Goal: Transaction & Acquisition: Purchase product/service

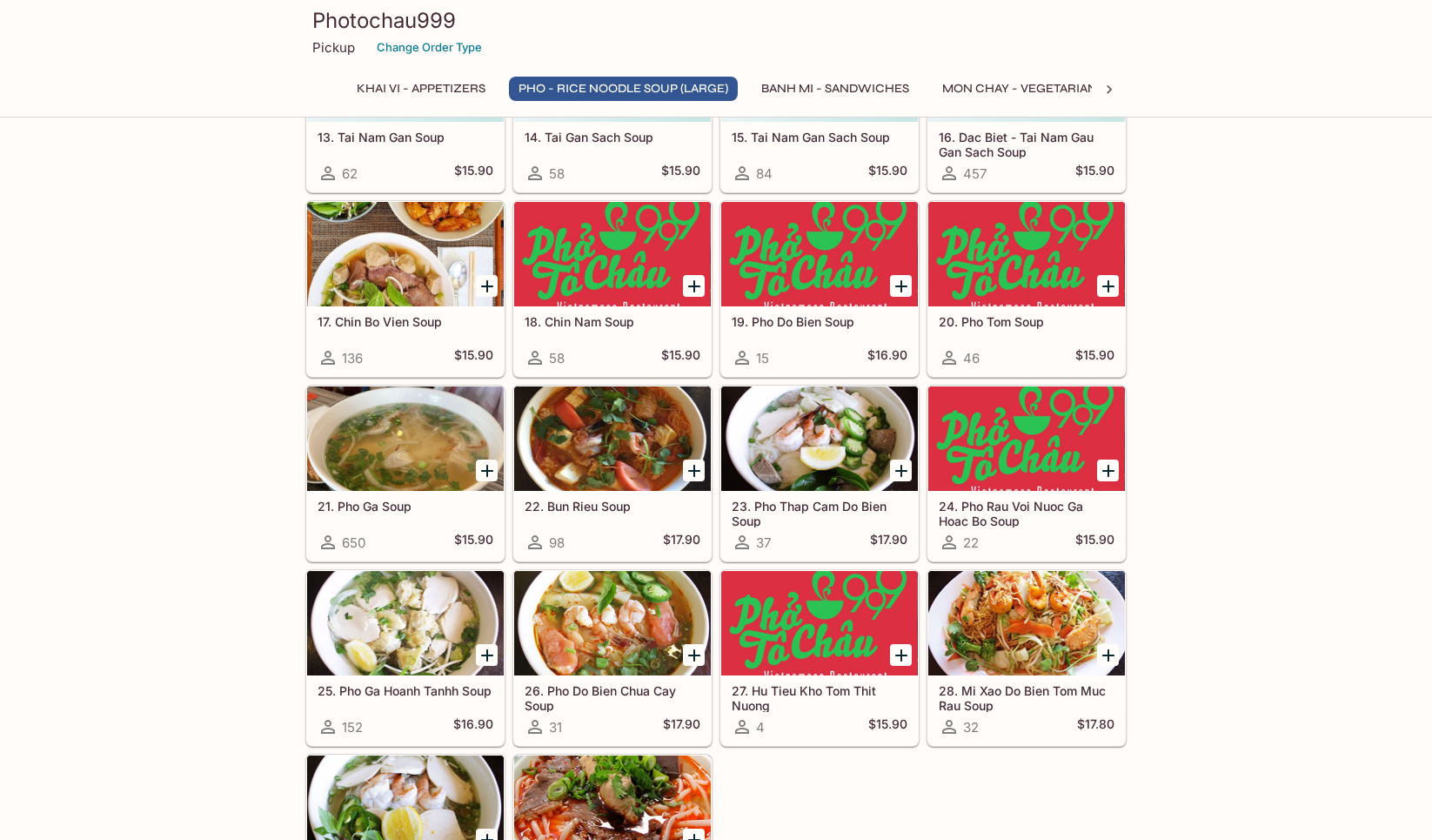
scroll to position [1160, 0]
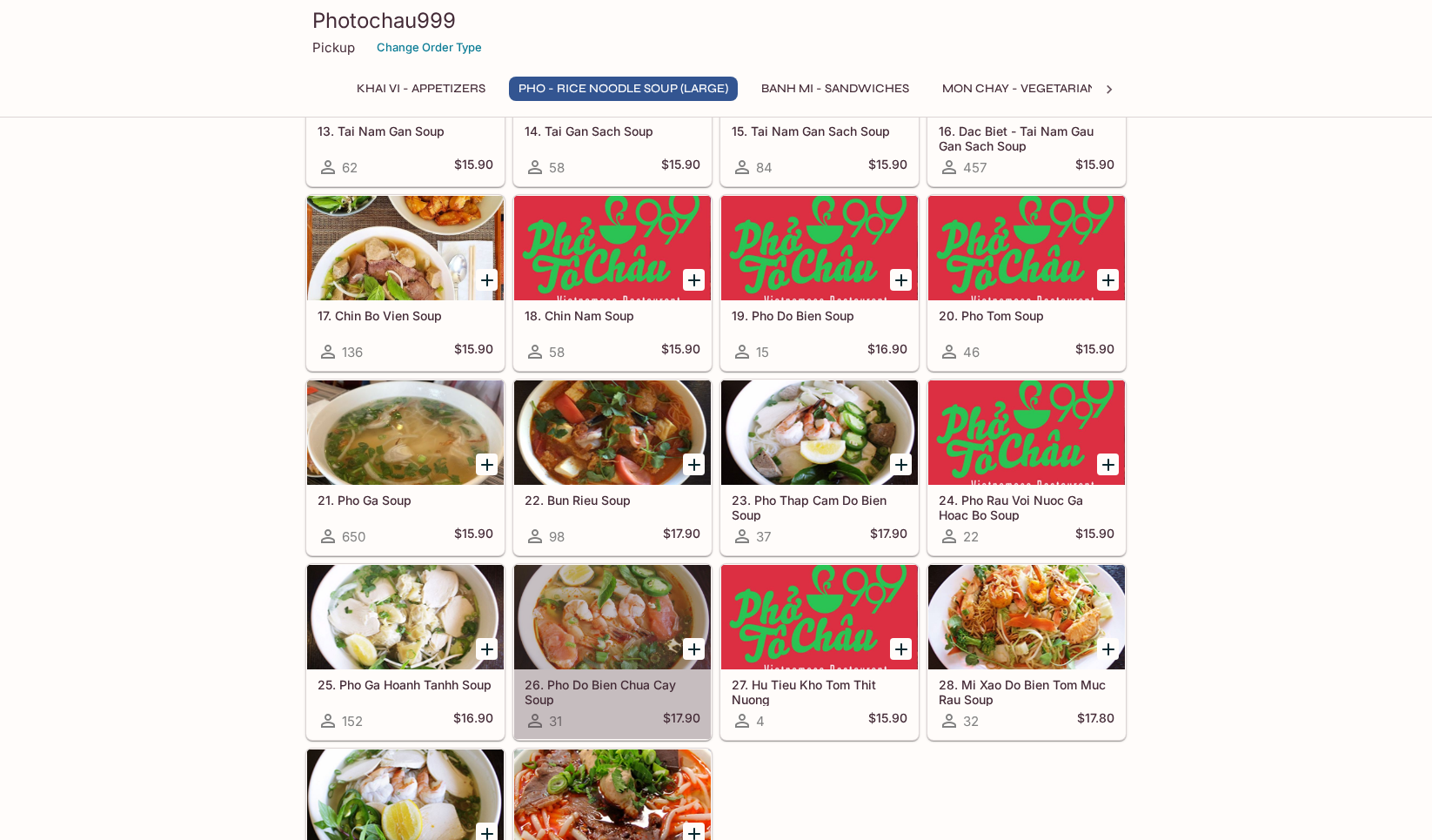
click at [589, 684] on h5 "26. Pho Do Bien Chua Cay Soup" at bounding box center [613, 691] width 176 height 29
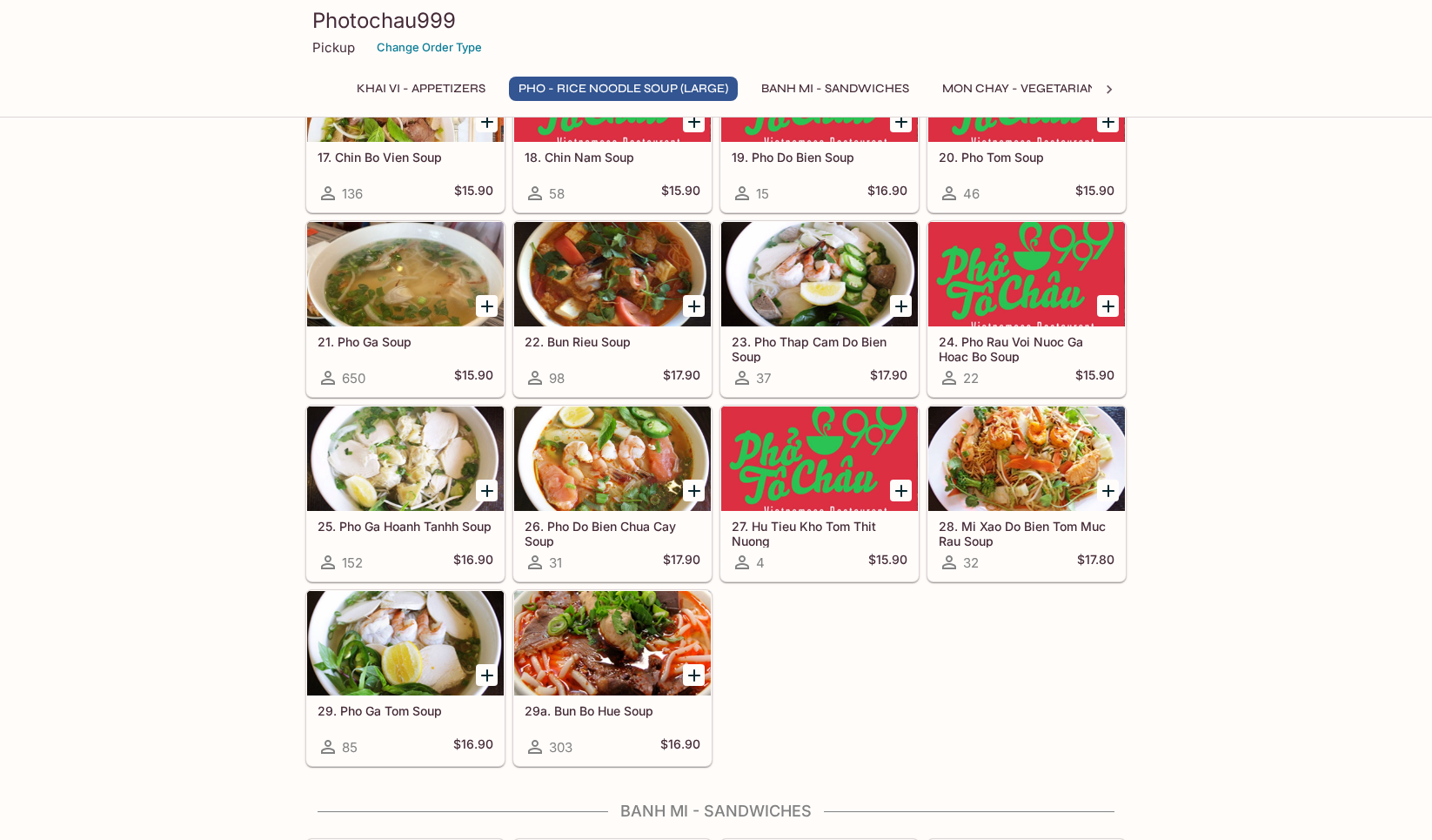
scroll to position [1330, 0]
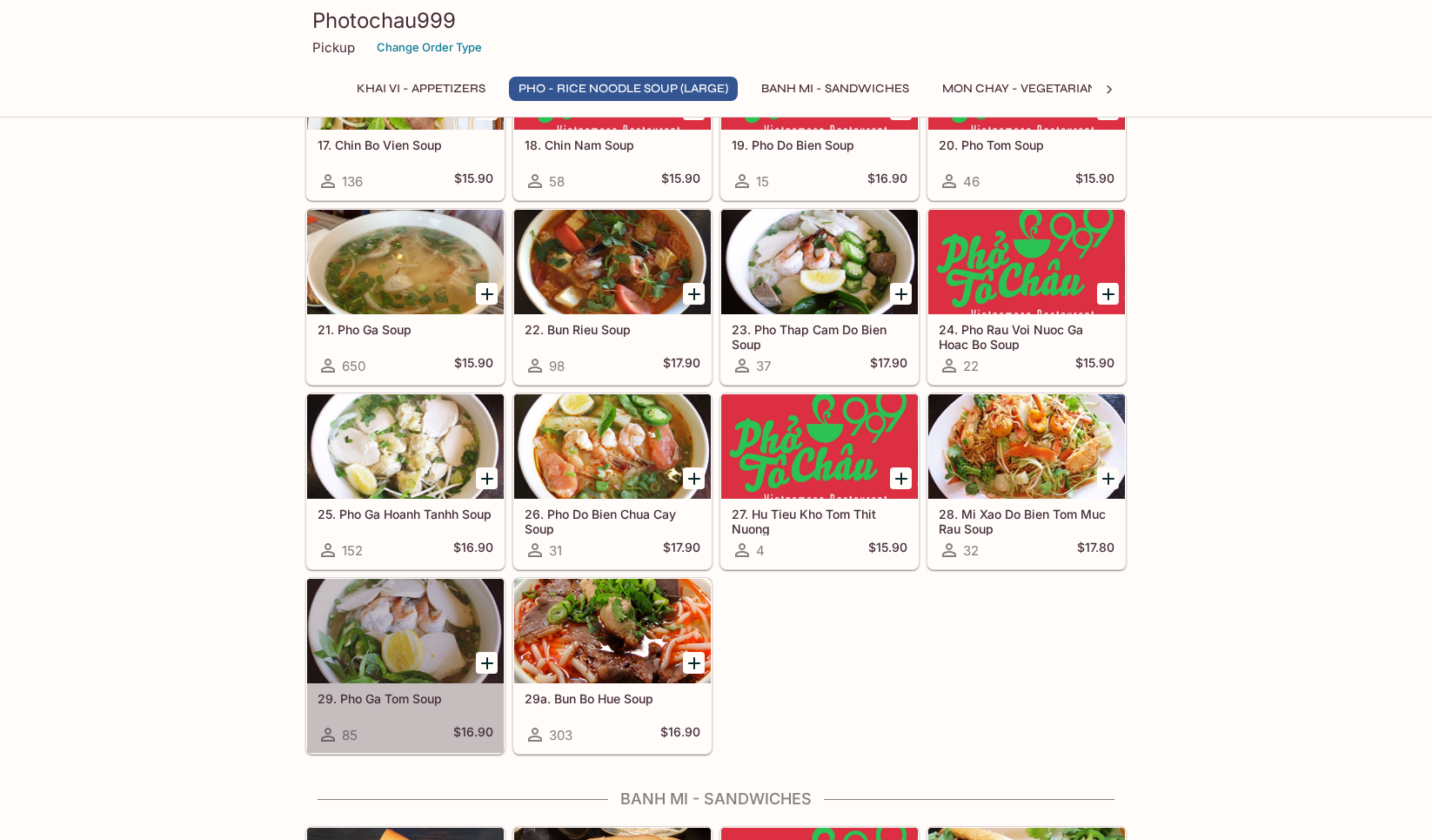
click at [350, 698] on h5 "29. Pho Ga Tom Soup" at bounding box center [405, 698] width 176 height 15
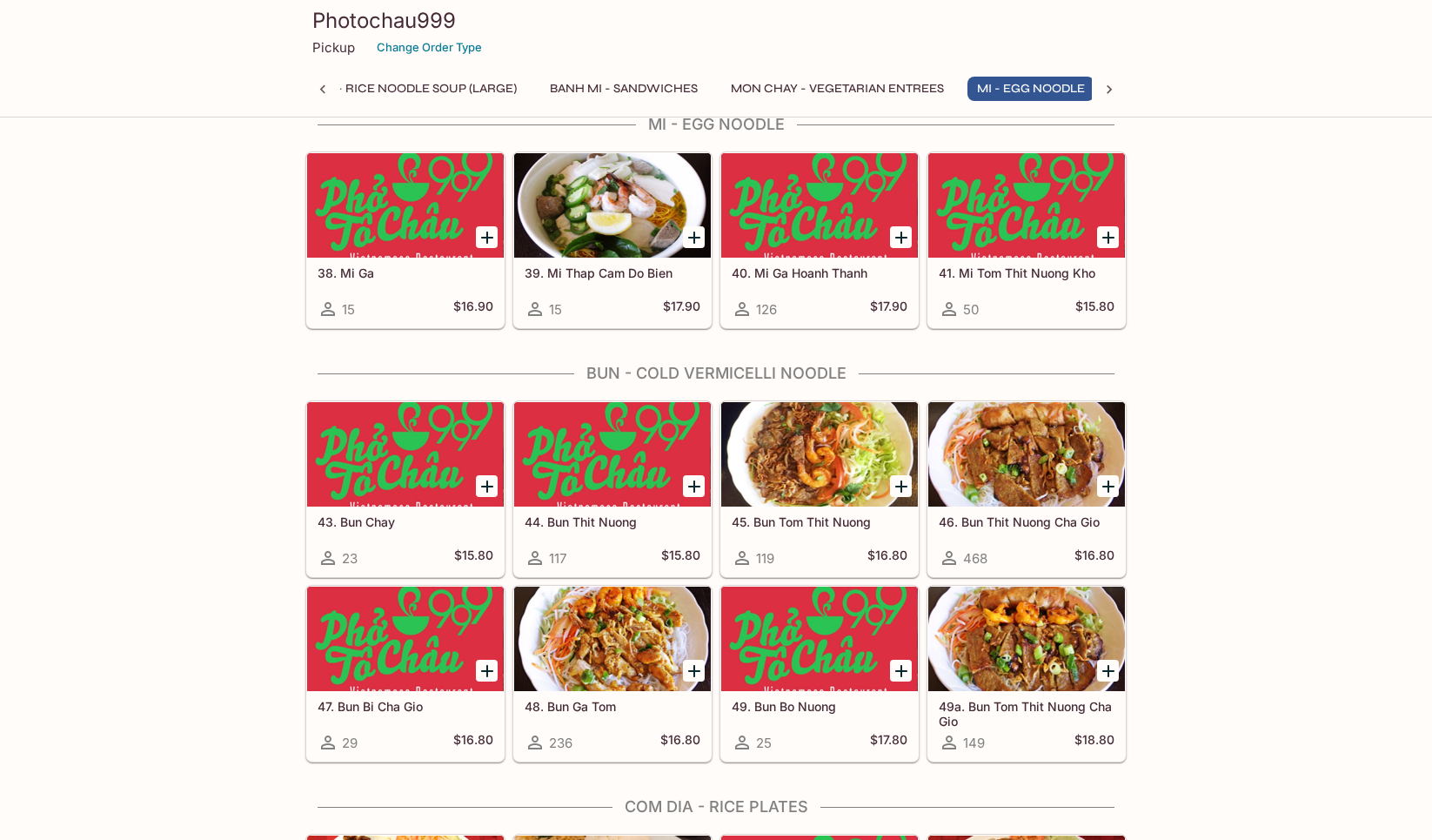
scroll to position [0, 221]
click at [792, 427] on div at bounding box center [819, 454] width 197 height 104
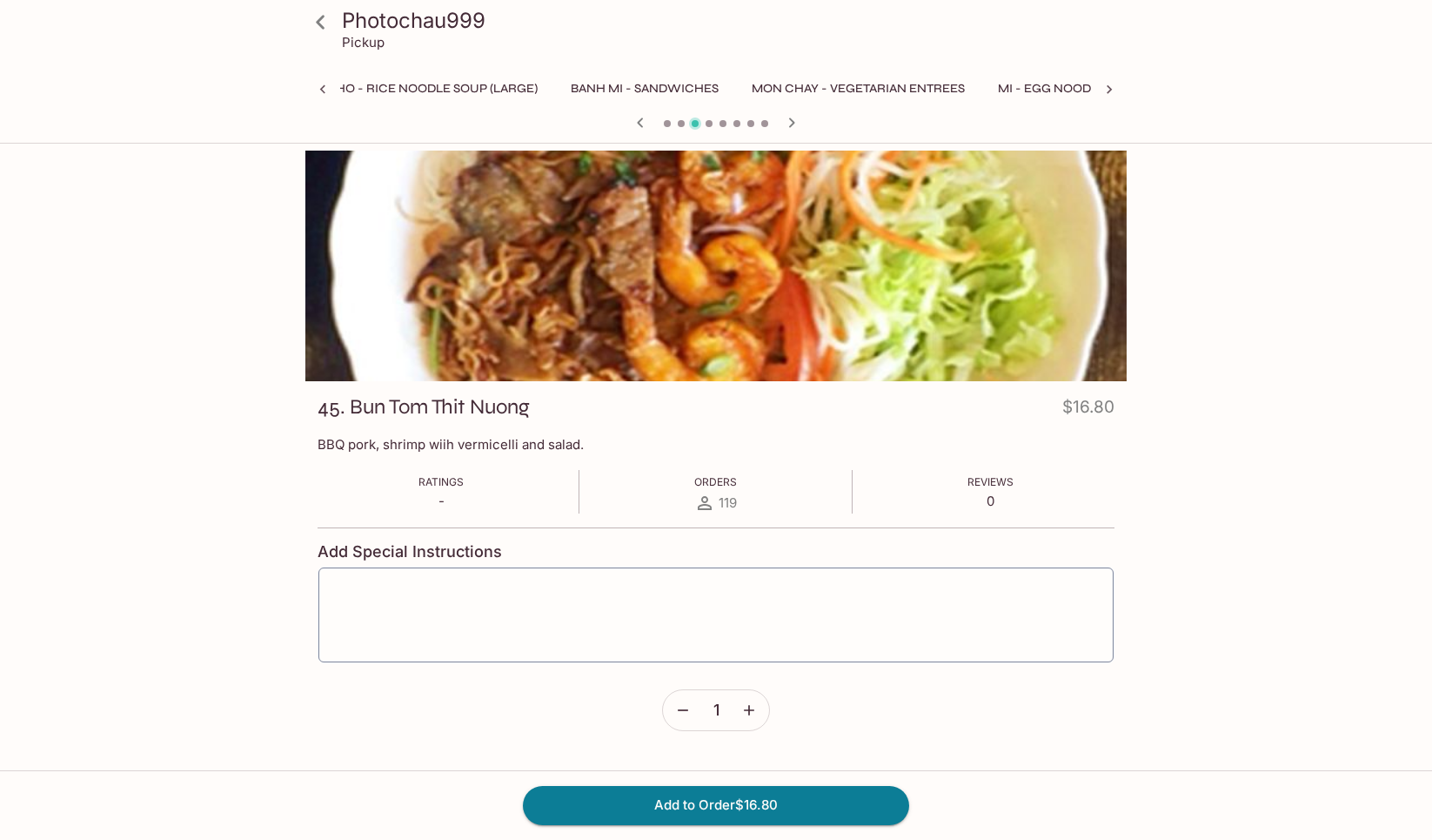
scroll to position [0, 460]
